Goal: Navigation & Orientation: Find specific page/section

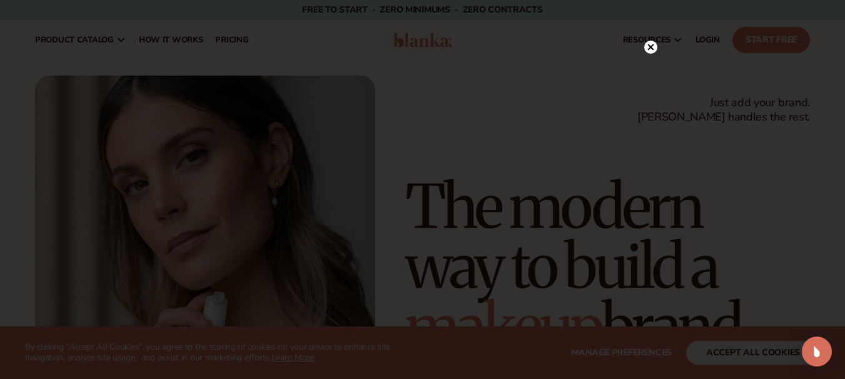
click at [653, 49] on circle at bounding box center [650, 47] width 13 height 13
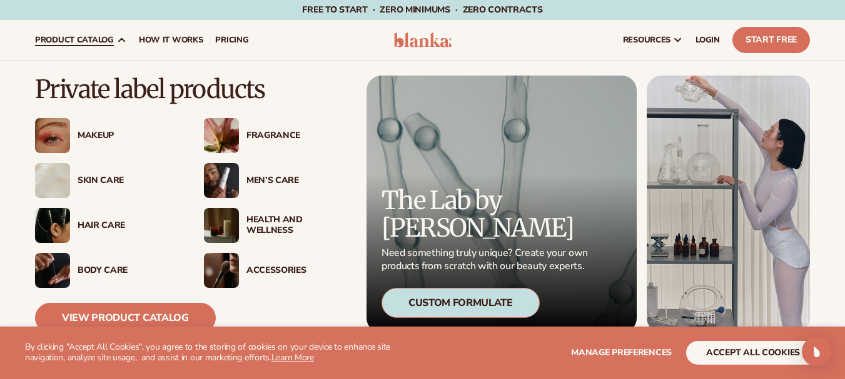
click at [279, 268] on div "Accessories" at bounding box center [296, 271] width 101 height 11
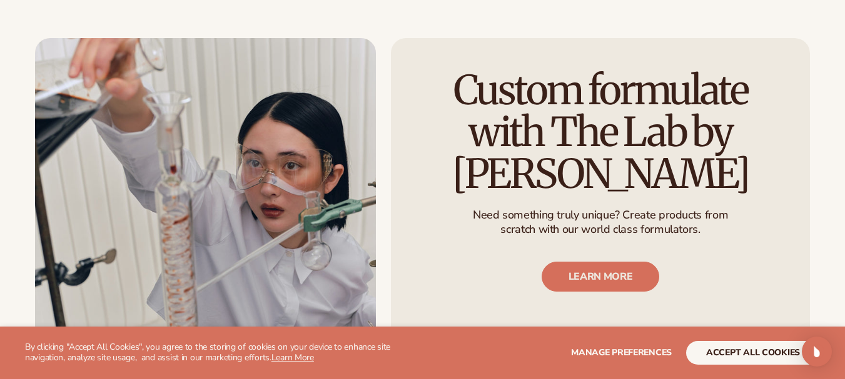
scroll to position [1458, 0]
